Goal: Find specific page/section: Find specific page/section

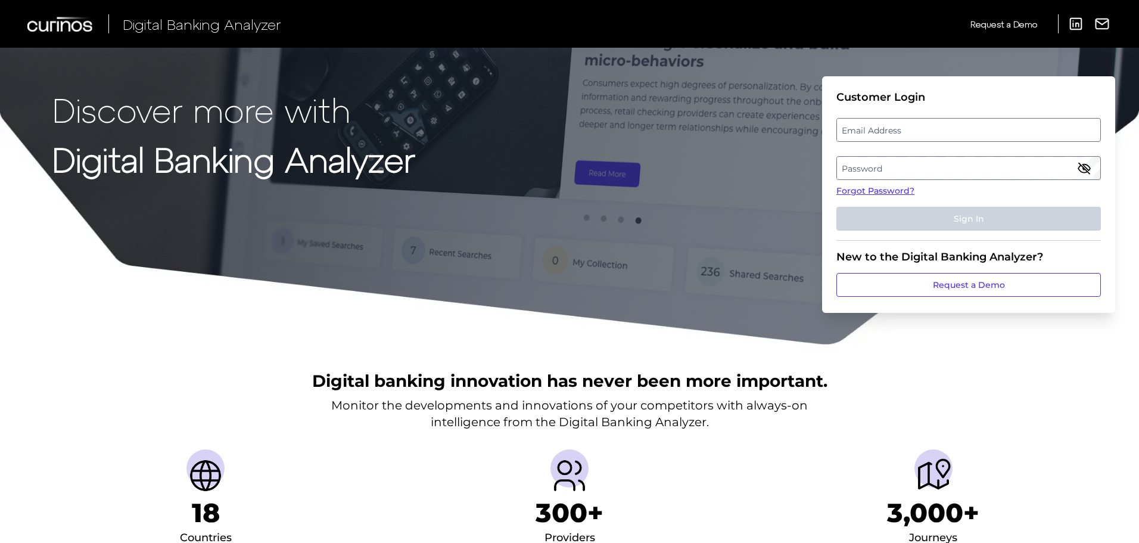
click at [921, 132] on label "Email Address" at bounding box center [968, 129] width 263 height 21
click at [921, 132] on input "email" at bounding box center [969, 130] width 265 height 24
type input "[EMAIL_ADDRESS][DOMAIN_NAME]"
click at [907, 173] on label "Password" at bounding box center [968, 167] width 263 height 21
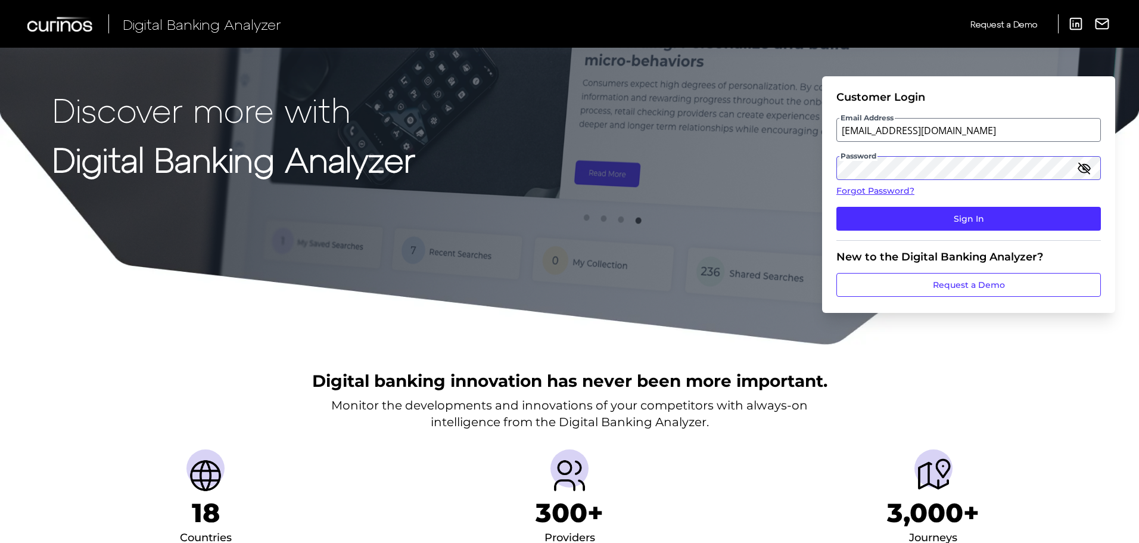
click at [837, 207] on button "Sign In" at bounding box center [969, 219] width 265 height 24
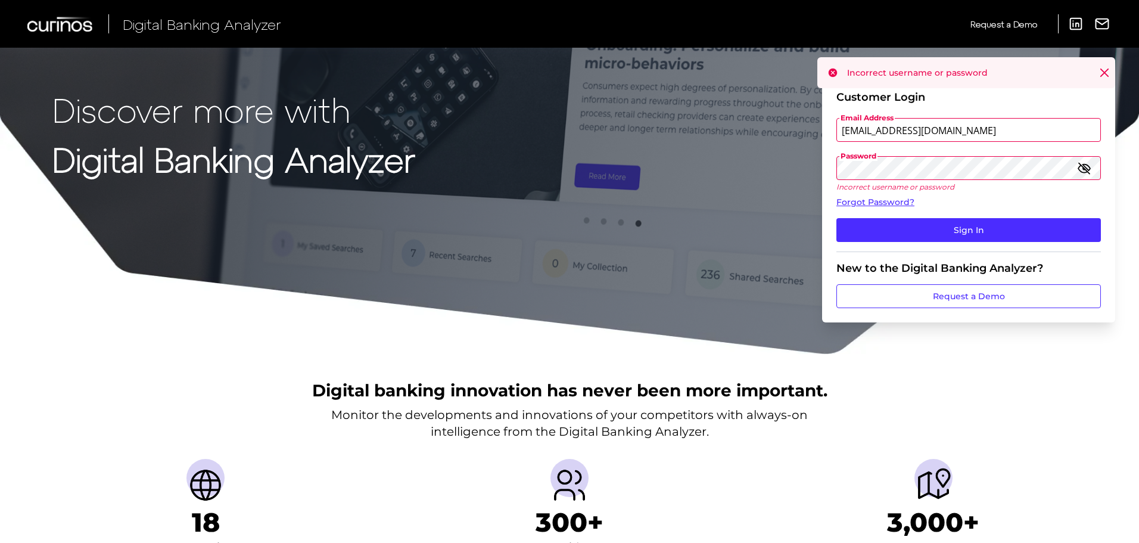
click at [776, 165] on div "Discover more with Digital Banking Analyzer Customer Login Email Address [EMAIL…" at bounding box center [569, 177] width 1139 height 355
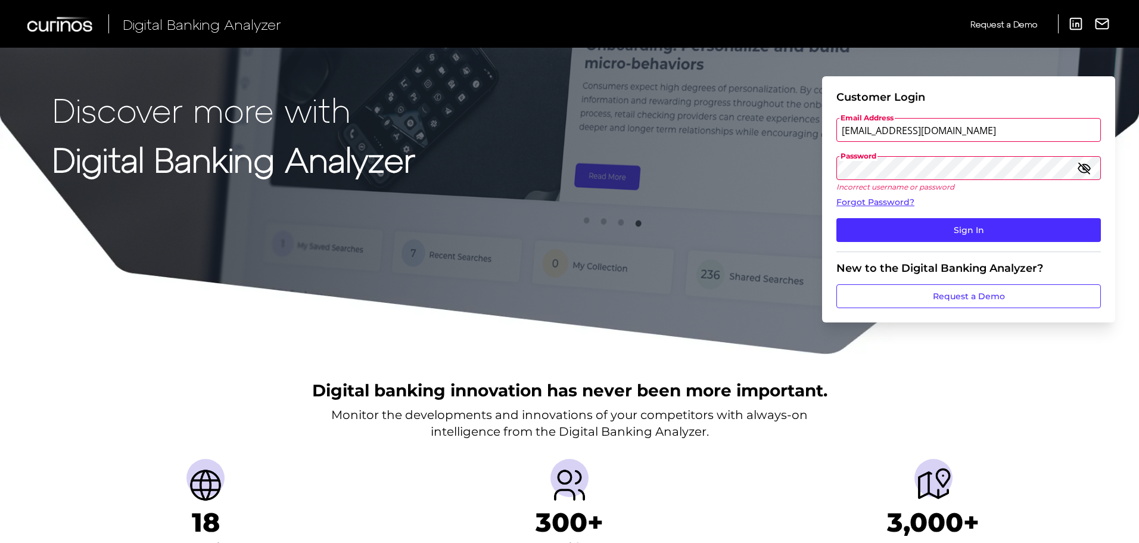
click at [837, 218] on button "Sign In" at bounding box center [969, 230] width 265 height 24
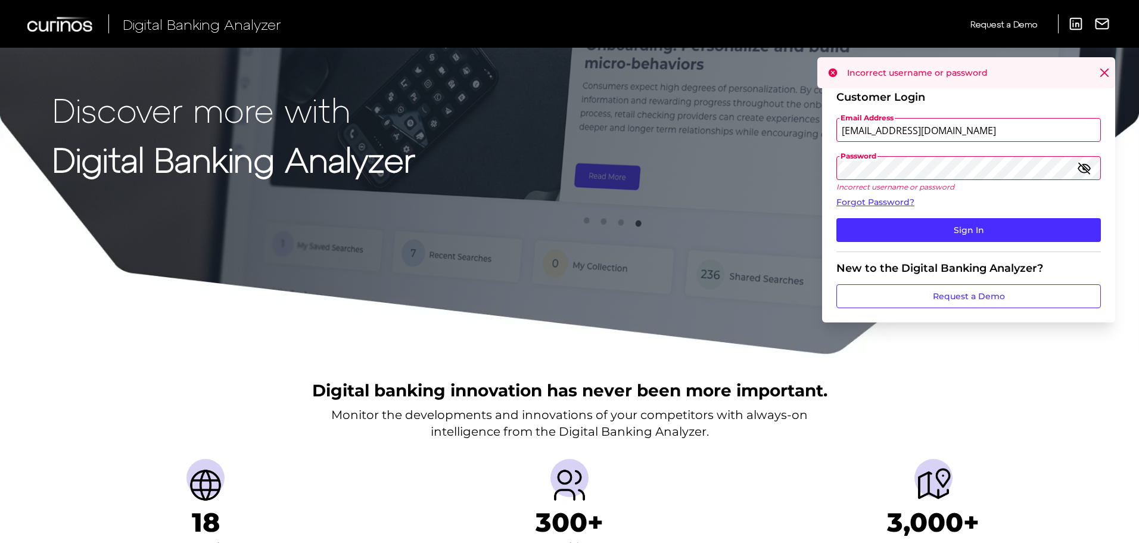
click at [781, 158] on div "Discover more with Digital Banking Analyzer Customer Login Email Address [EMAIL…" at bounding box center [569, 177] width 1139 height 355
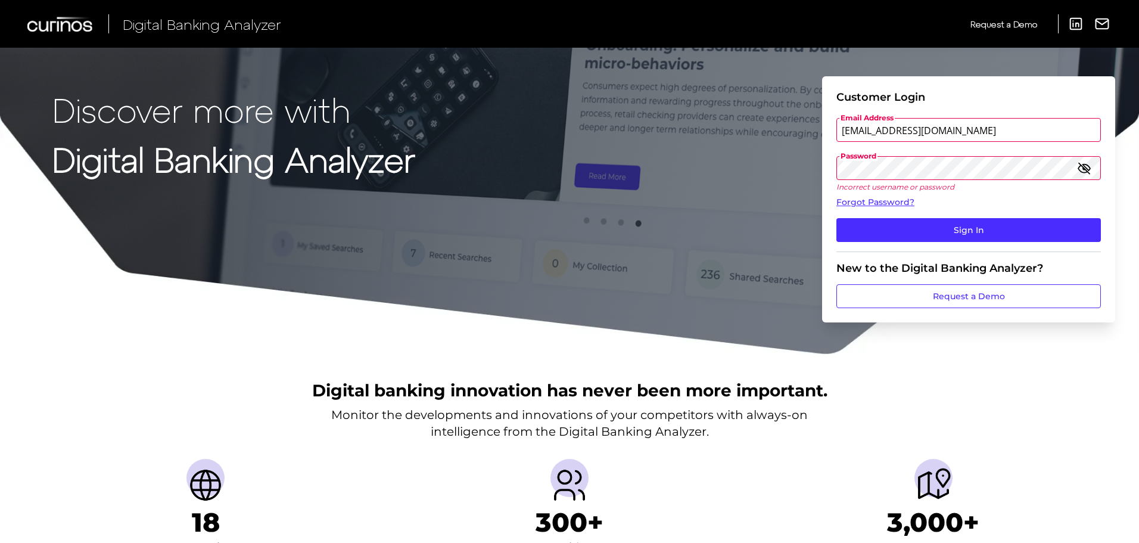
click at [837, 218] on button "Sign In" at bounding box center [969, 230] width 265 height 24
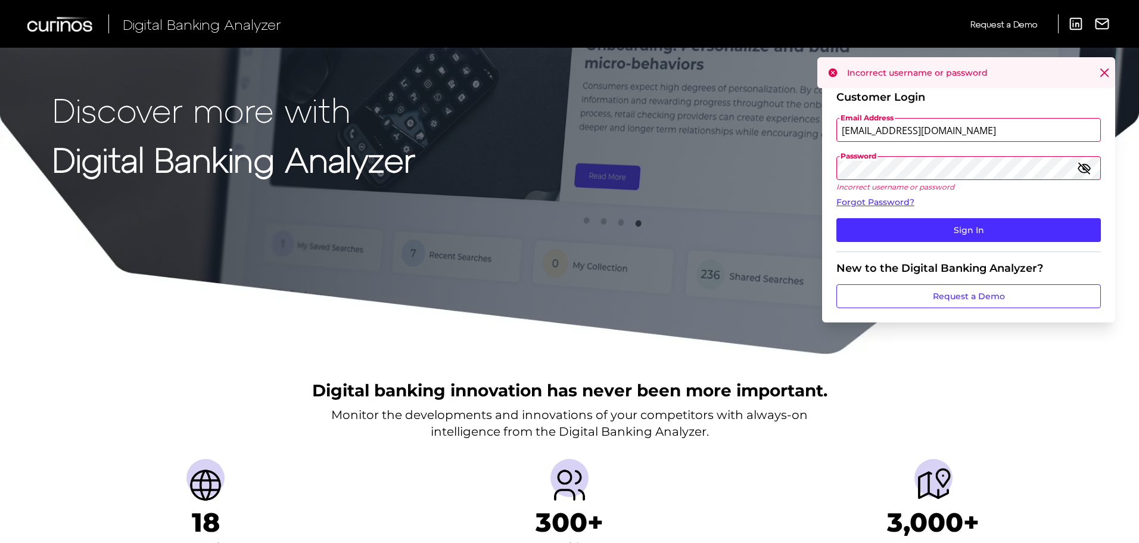
click at [766, 154] on div "Discover more with Digital Banking Analyzer Customer Login Email Address [EMAIL…" at bounding box center [569, 177] width 1139 height 355
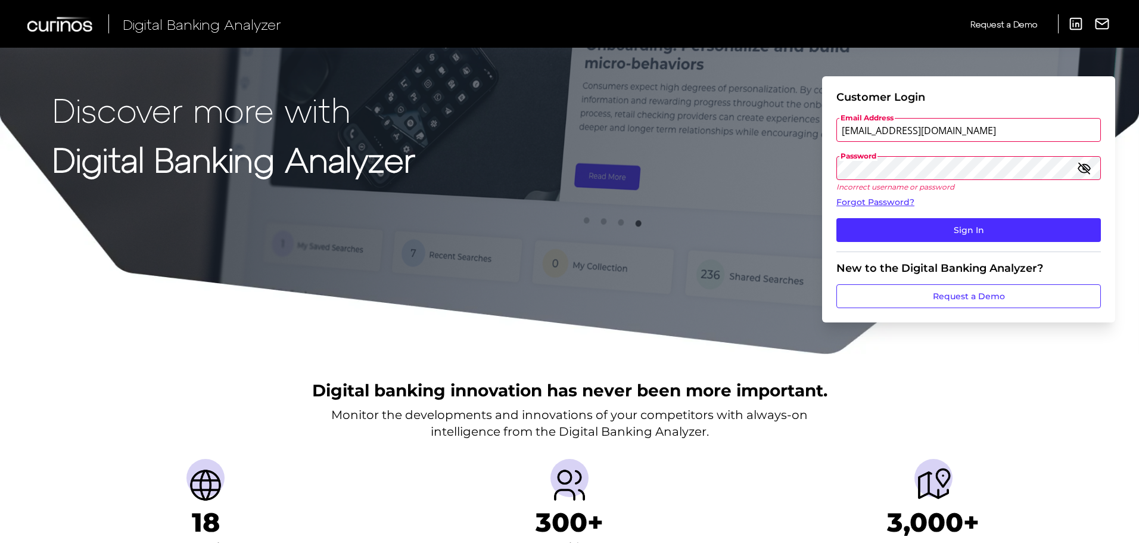
click at [837, 218] on button "Sign In" at bounding box center [969, 230] width 265 height 24
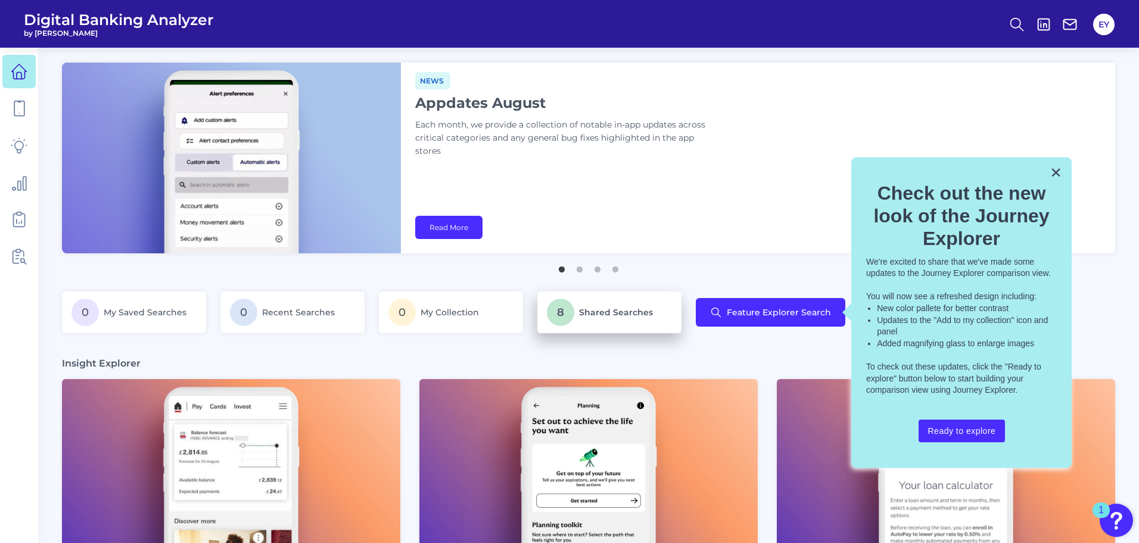
click at [639, 310] on span "Shared Searches" at bounding box center [616, 312] width 74 height 11
